Goal: Information Seeking & Learning: Learn about a topic

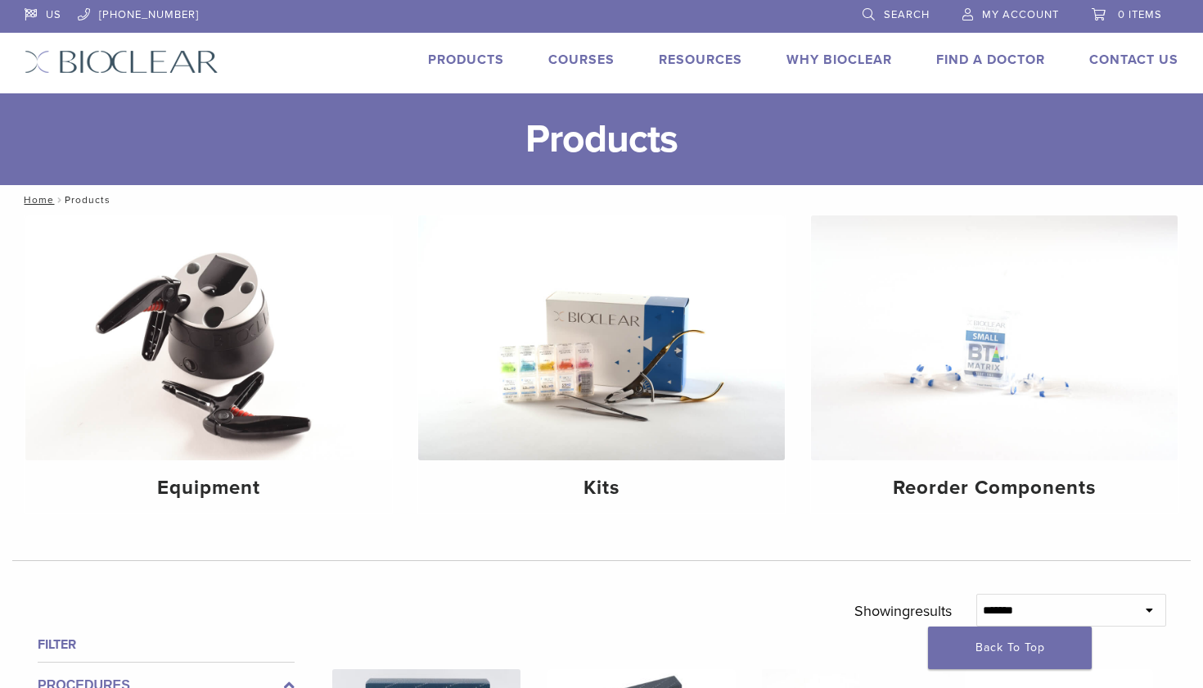
click at [595, 67] on link "Courses" at bounding box center [582, 60] width 66 height 16
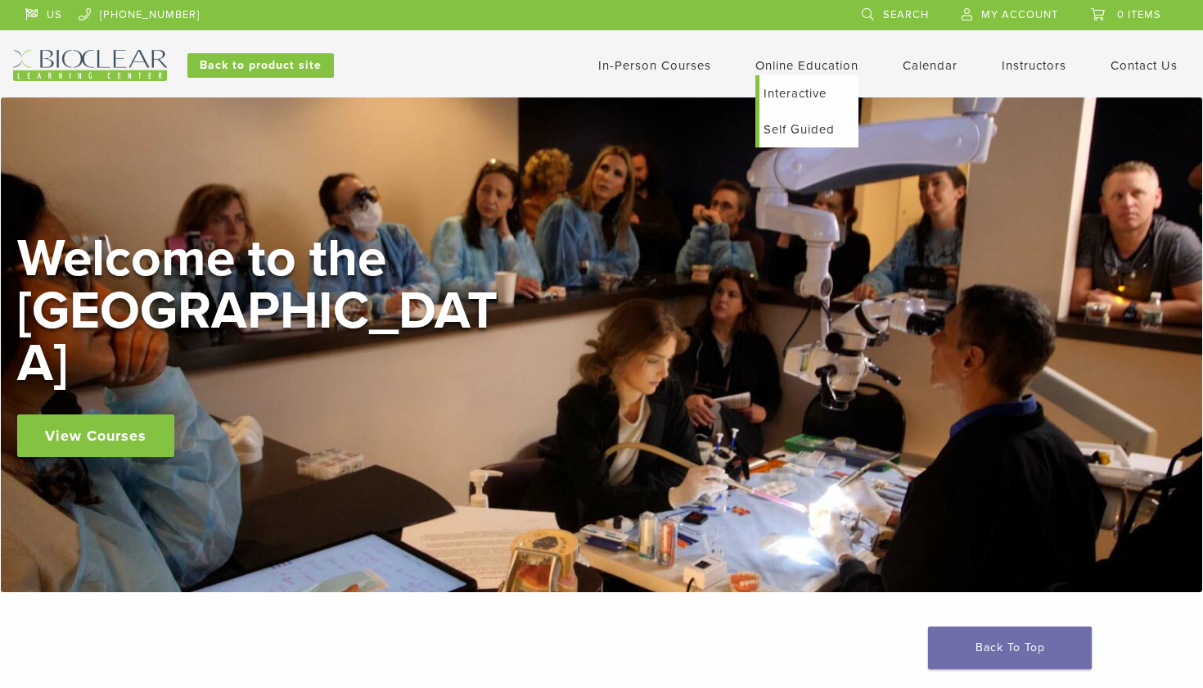
click at [806, 95] on link "Interactive" at bounding box center [809, 93] width 99 height 36
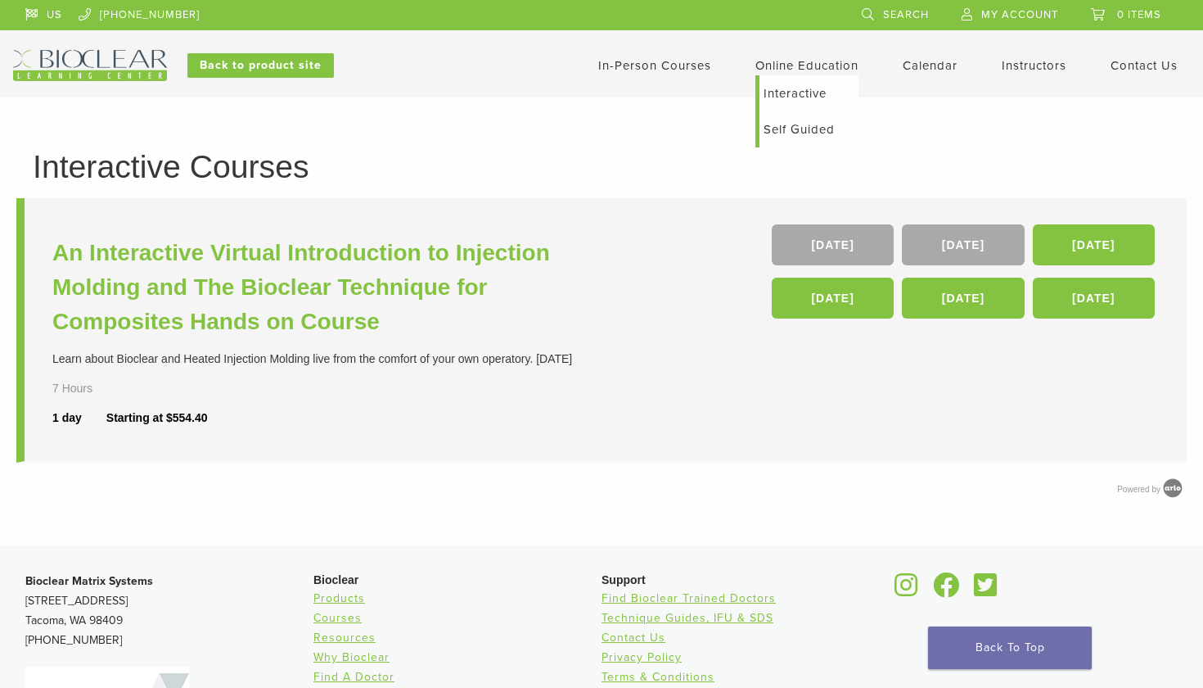
click at [810, 133] on link "Self Guided" at bounding box center [809, 129] width 99 height 36
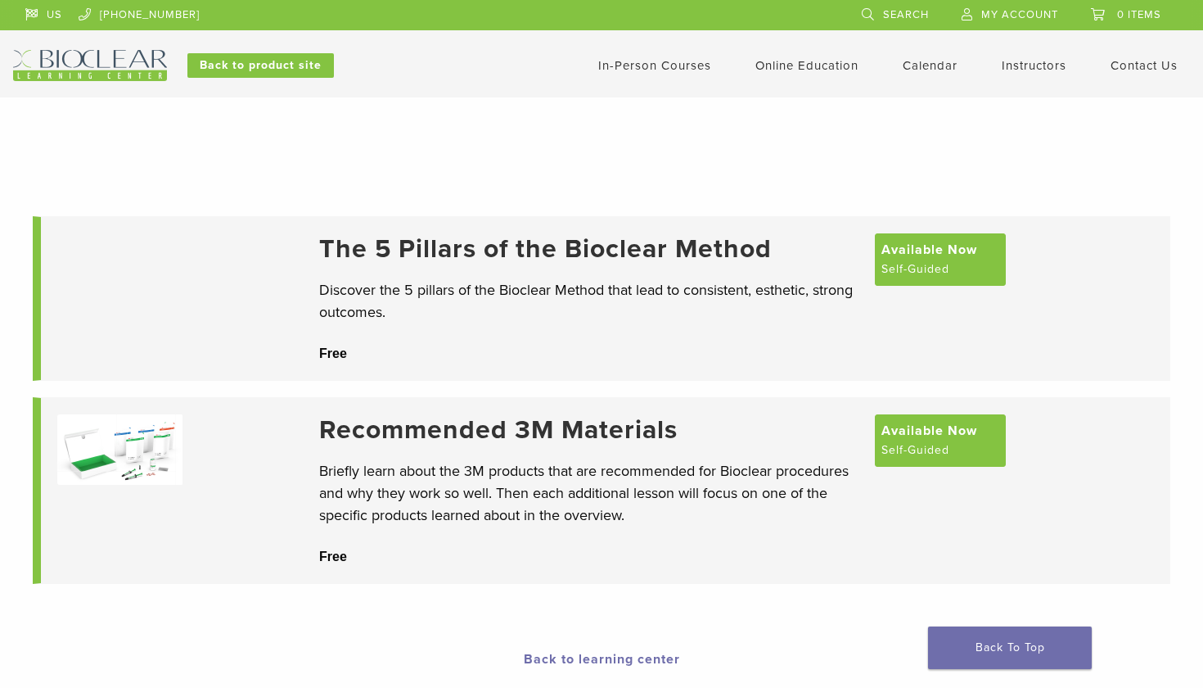
click at [115, 52] on img at bounding box center [90, 65] width 154 height 31
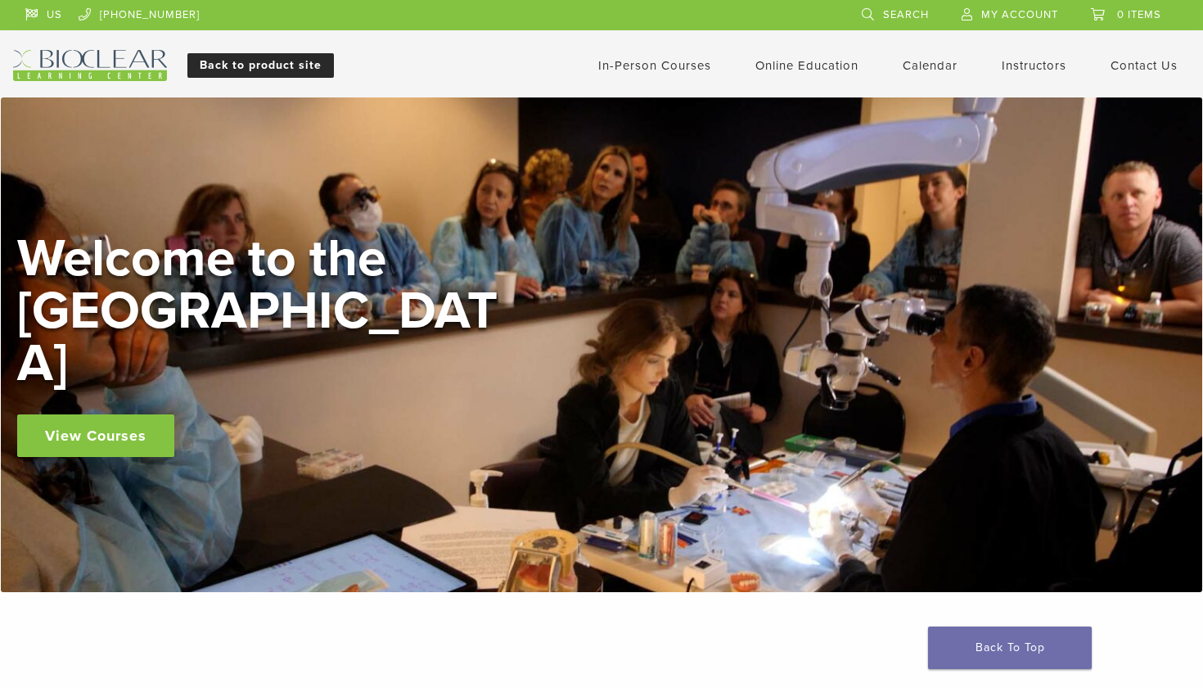
click at [248, 68] on link "Back to product site" at bounding box center [260, 65] width 147 height 25
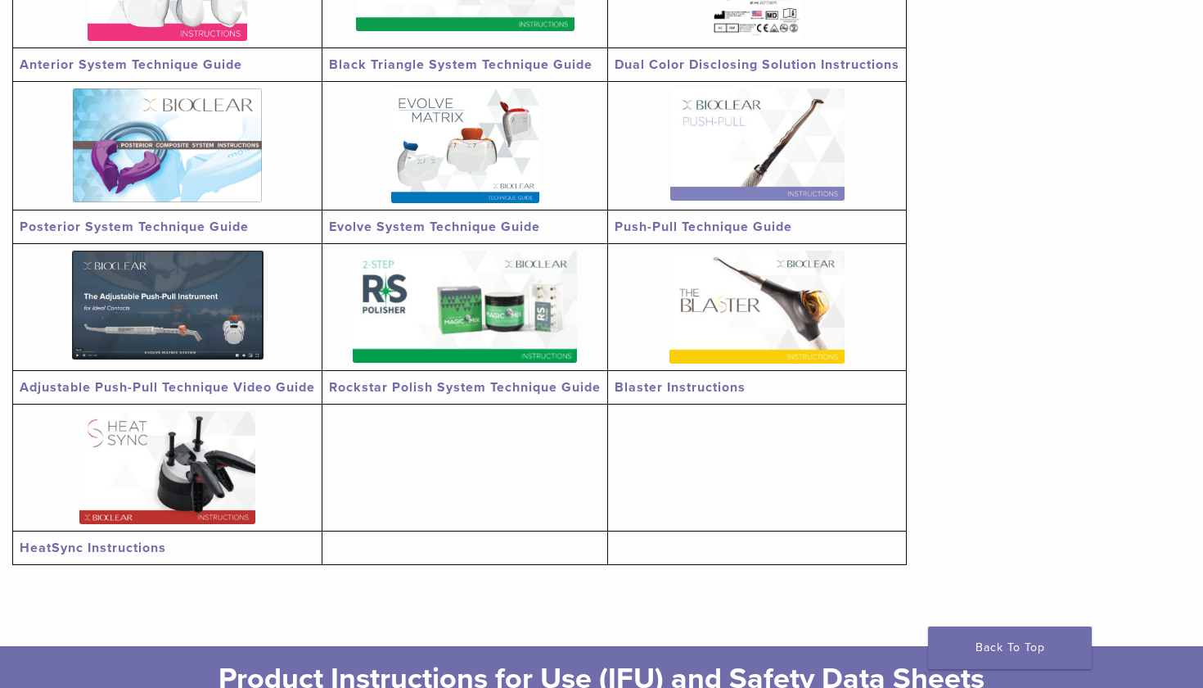
scroll to position [458, 0]
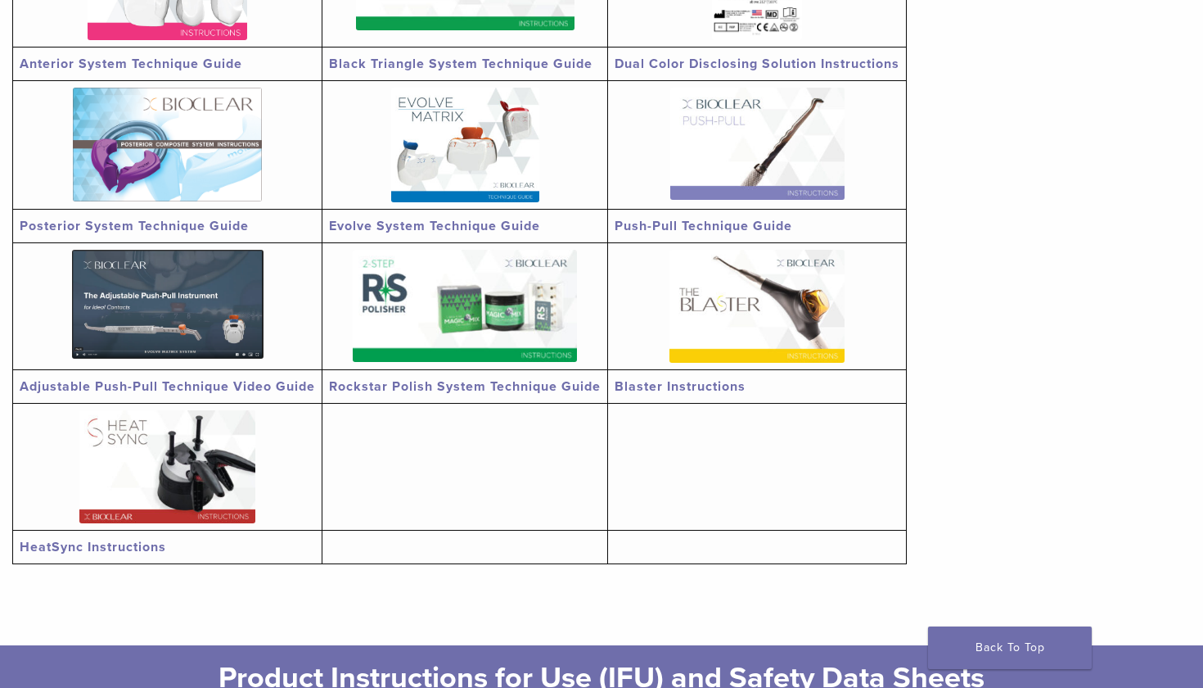
click at [476, 224] on link "Evolve System Technique Guide" at bounding box center [434, 226] width 211 height 16
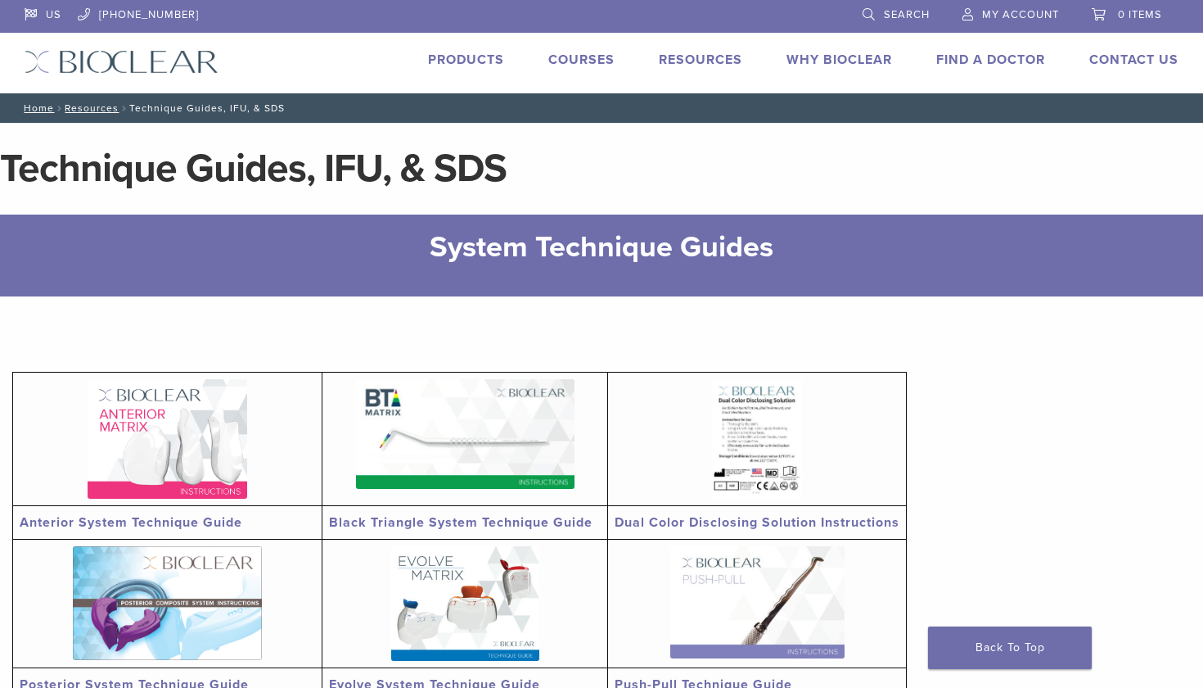
scroll to position [0, 0]
click at [597, 61] on link "Courses" at bounding box center [582, 60] width 66 height 16
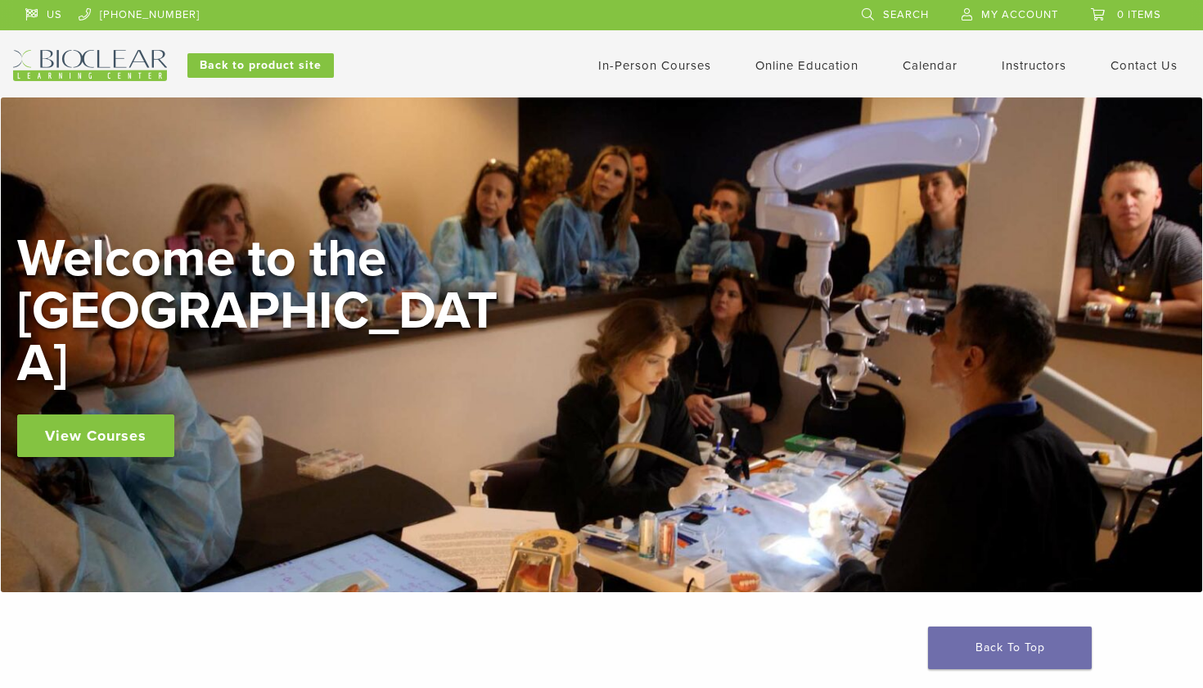
click at [1041, 70] on link "Instructors" at bounding box center [1034, 65] width 65 height 15
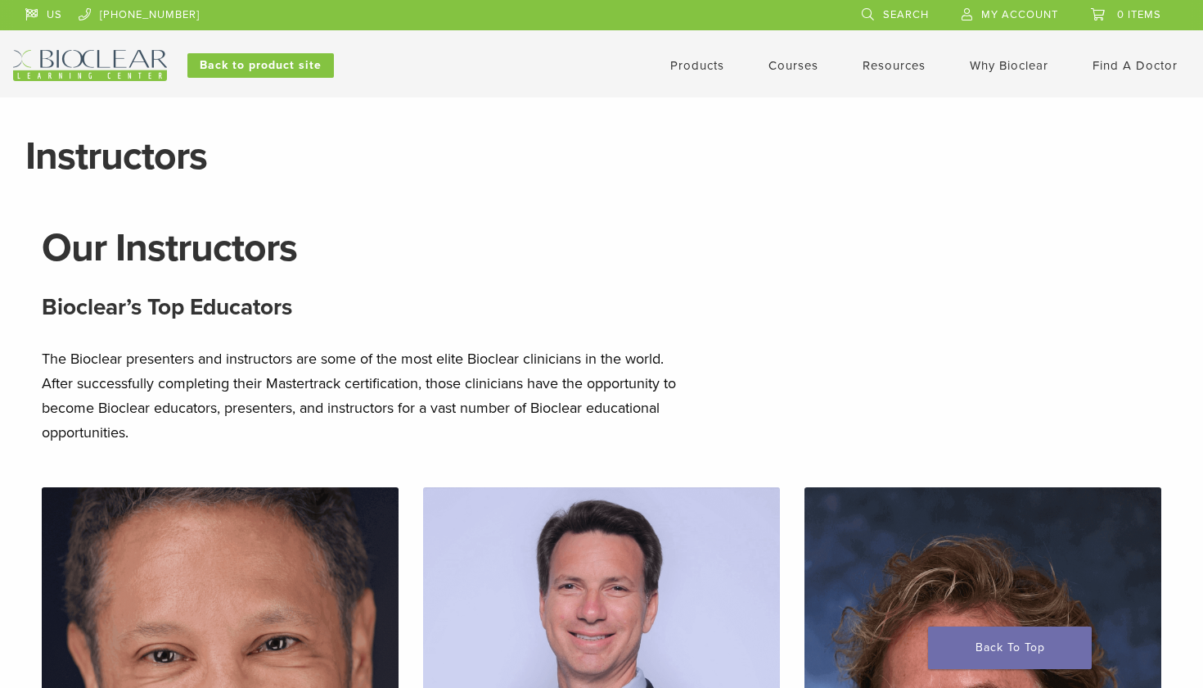
scroll to position [-18, 0]
